Goal: Check status: Check status

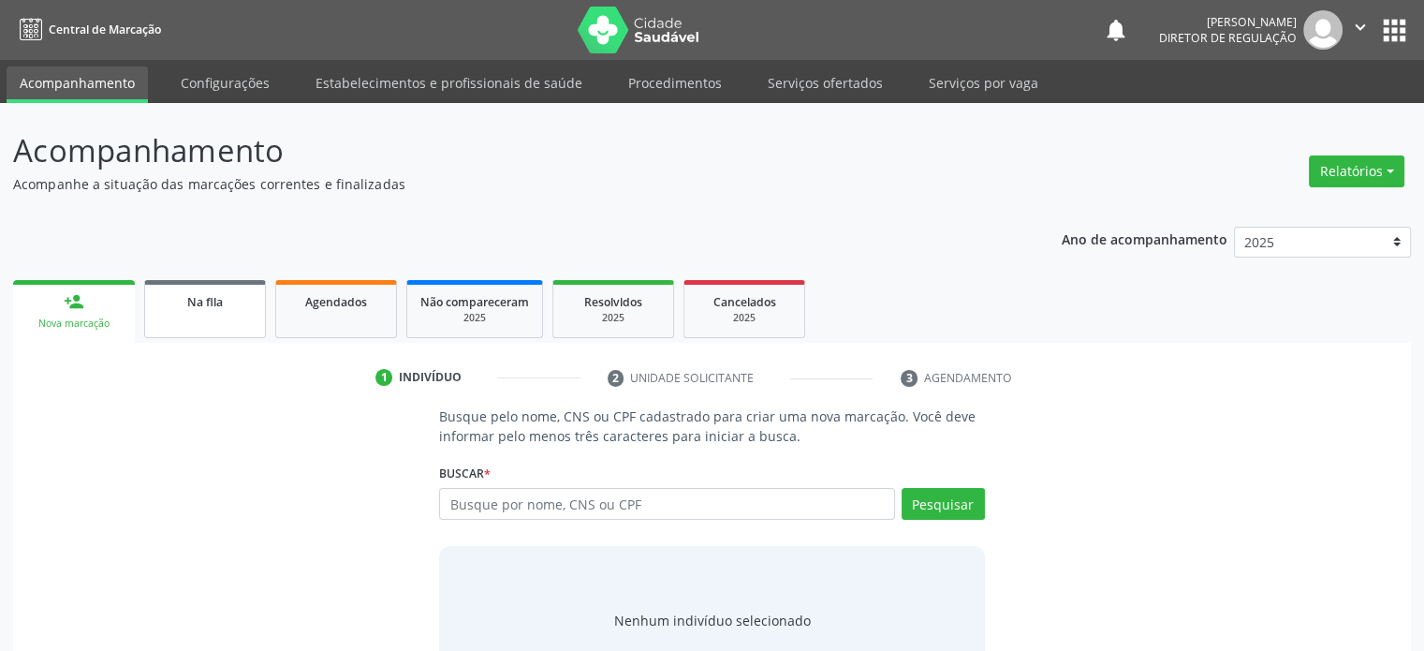
click at [185, 306] on div "Na fila" at bounding box center [205, 301] width 94 height 20
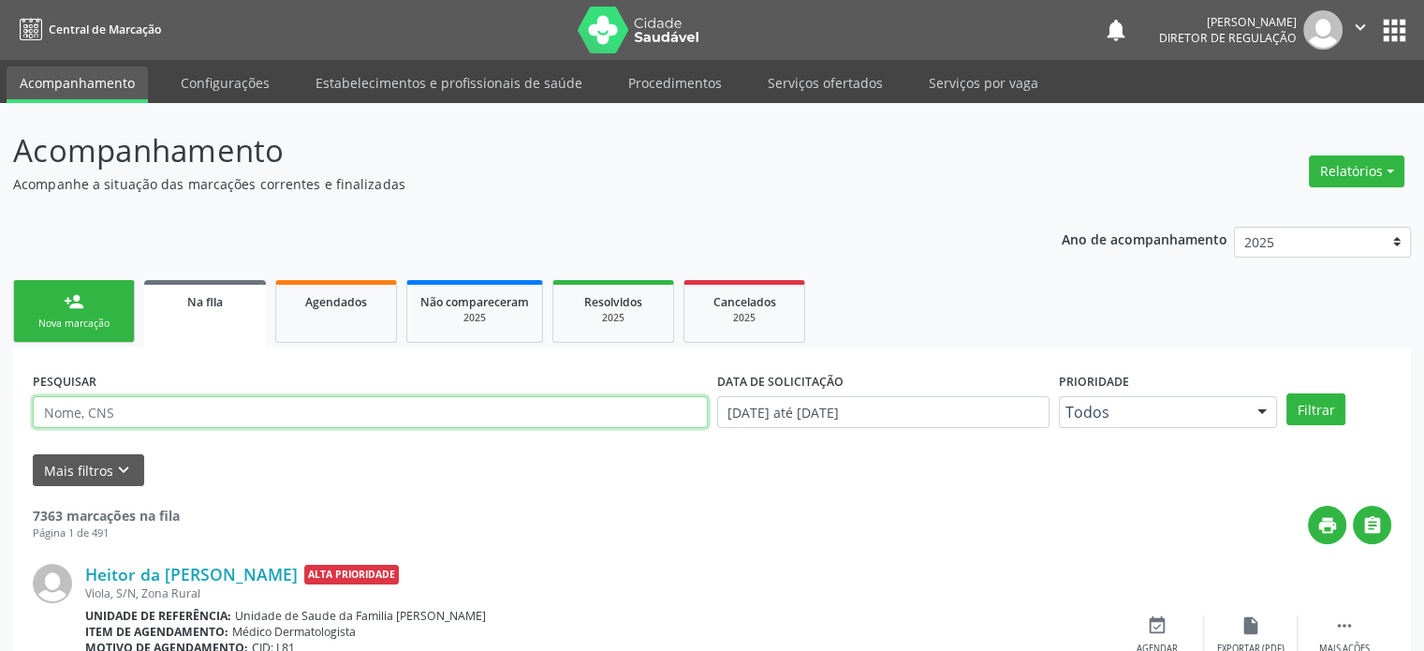
click at [106, 409] on input "text" at bounding box center [370, 412] width 675 height 32
paste input "706201596366267"
click at [1286, 393] on button "Filtrar" at bounding box center [1315, 409] width 59 height 32
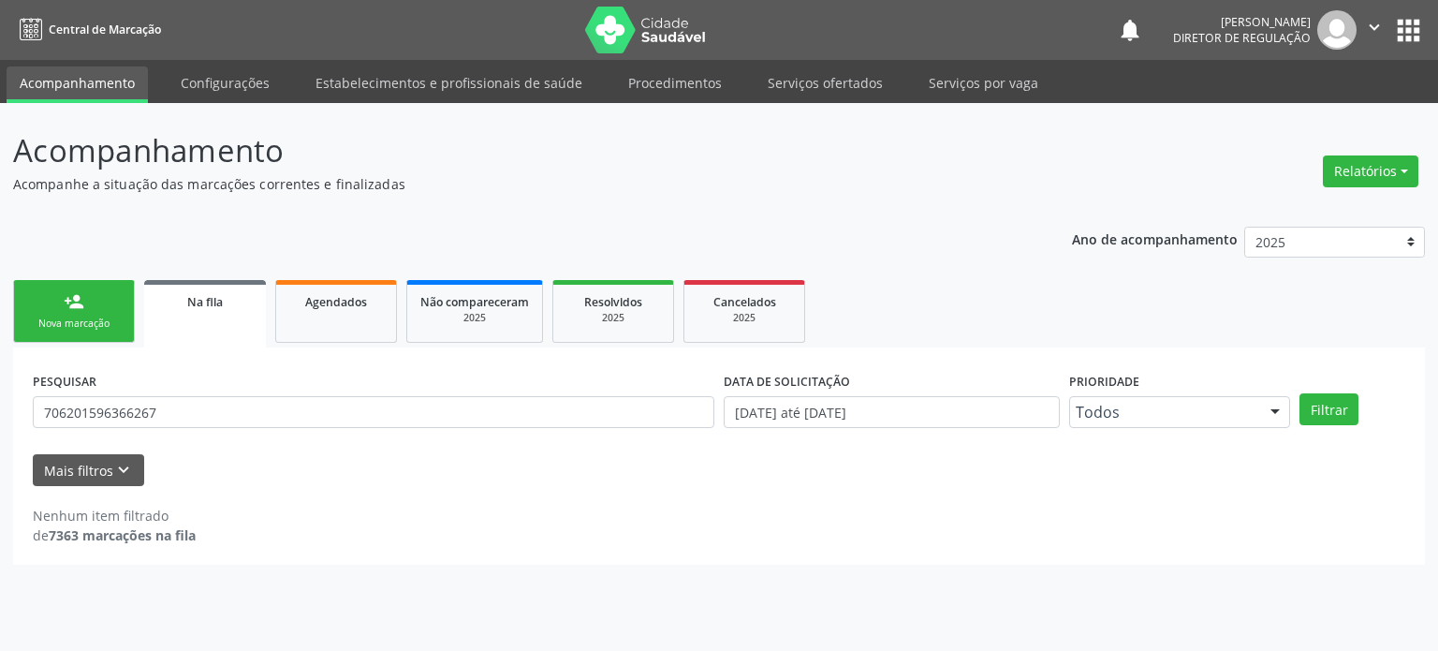
click at [192, 394] on div "PESQUISAR 706201596366267" at bounding box center [373, 403] width 691 height 73
click at [265, 418] on input "706201596366267" at bounding box center [373, 412] width 681 height 32
click at [1299, 393] on button "Filtrar" at bounding box center [1328, 409] width 59 height 32
click at [156, 409] on input "706201596366267" at bounding box center [373, 412] width 681 height 32
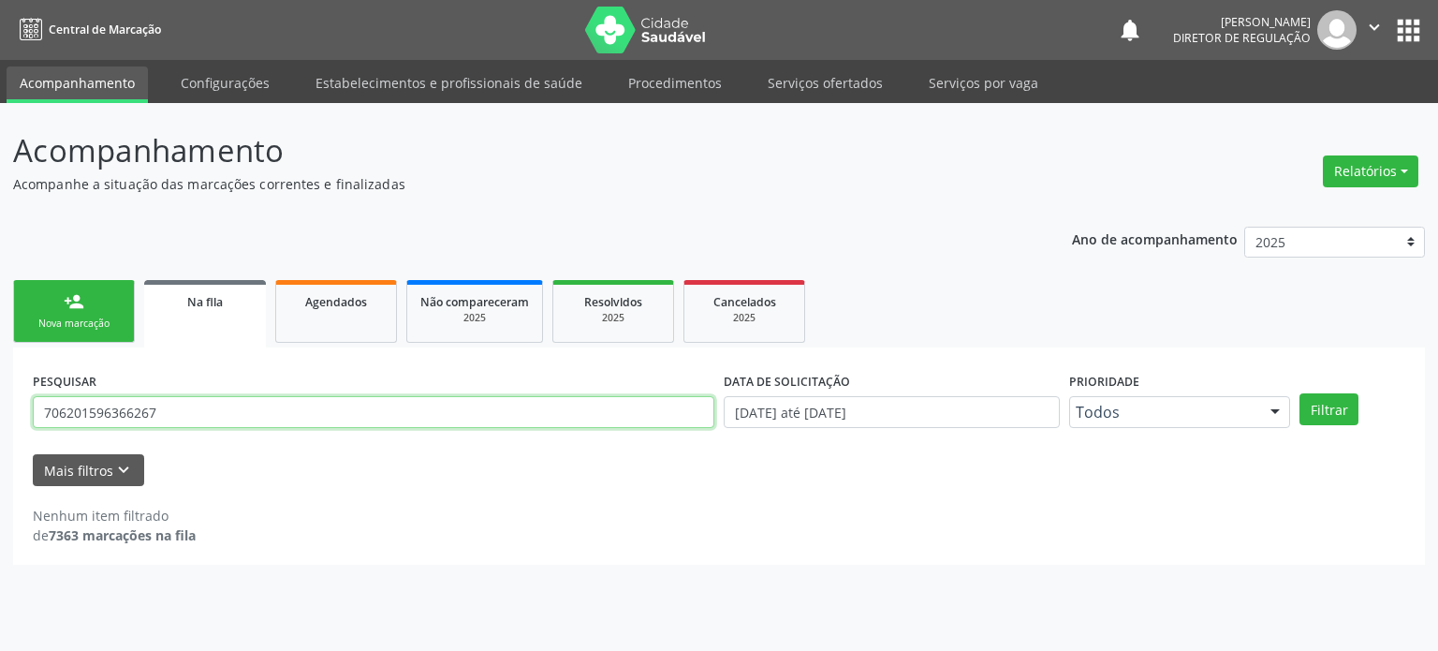
click at [156, 409] on input "706201596366267" at bounding box center [373, 412] width 681 height 32
paste input "012.666.695-40"
type input "012.666.695-40"
click at [1299, 393] on button "Filtrar" at bounding box center [1328, 409] width 59 height 32
